Goal: Find specific page/section: Find specific page/section

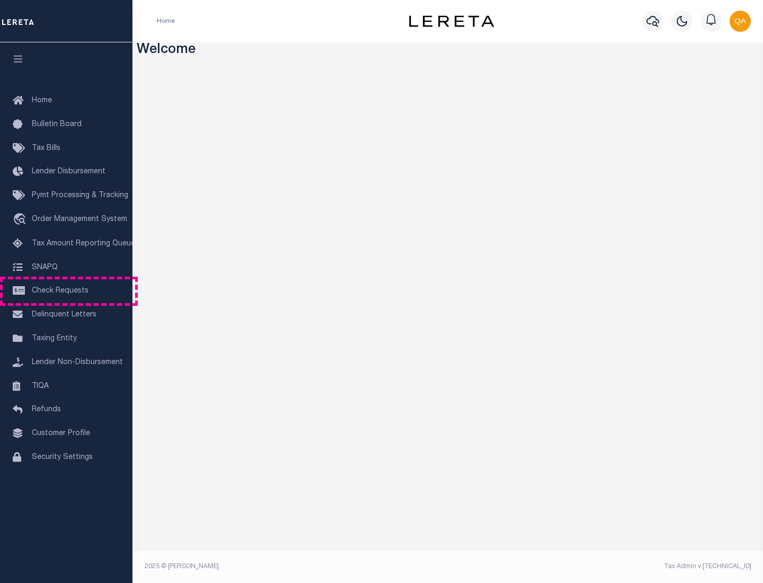
click at [66, 291] on span "Check Requests" at bounding box center [60, 290] width 57 height 7
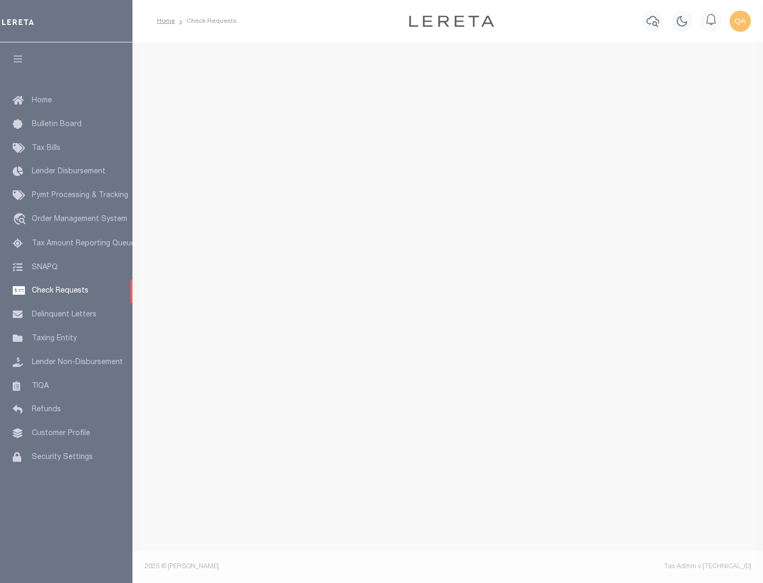
select select "50"
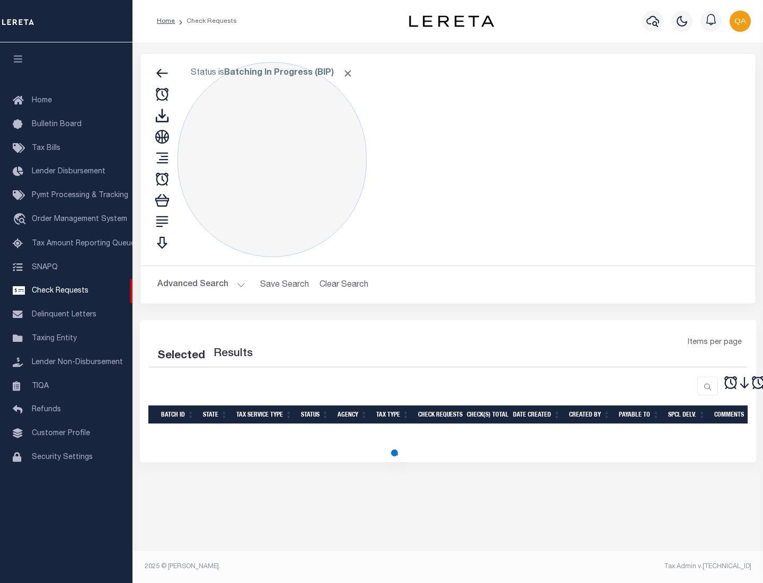
select select "50"
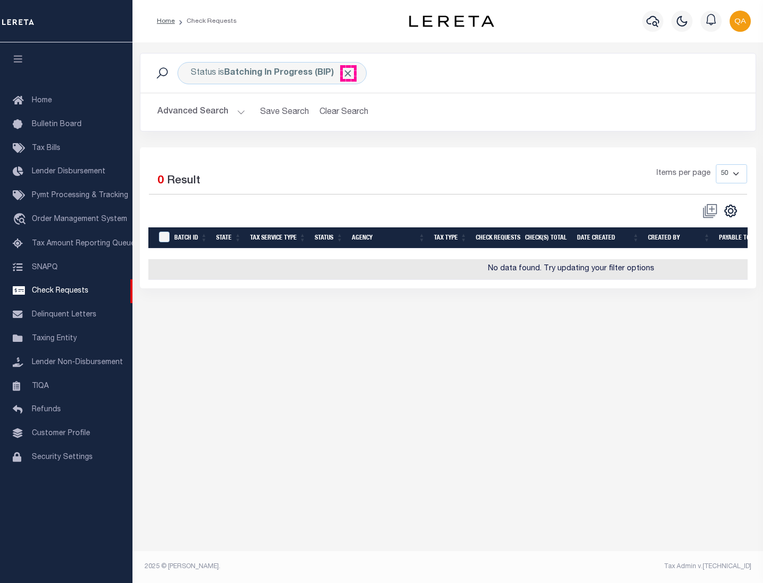
click at [348, 73] on span "Click to Remove" at bounding box center [347, 73] width 11 height 11
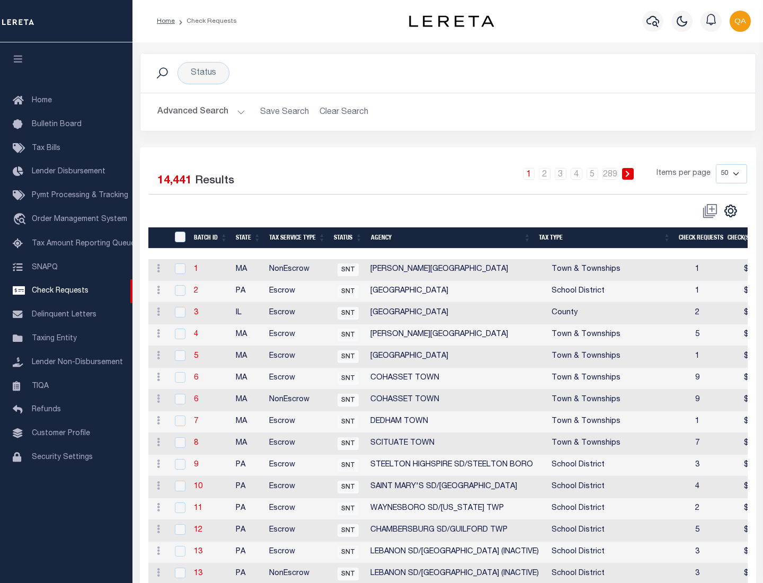
scroll to position [511, 0]
